Goal: Find specific page/section: Find specific page/section

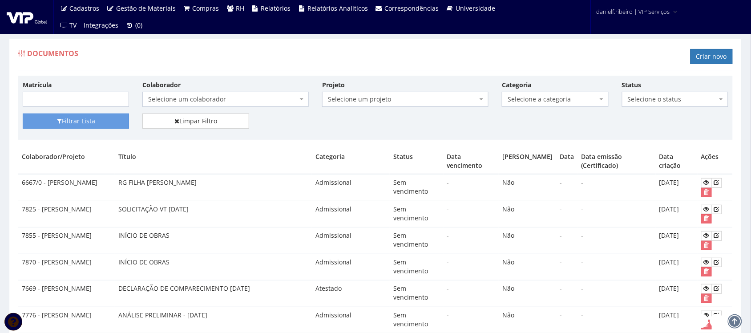
click at [331, 59] on div "Documentos Criar novo" at bounding box center [375, 57] width 714 height 27
